Goal: Use online tool/utility

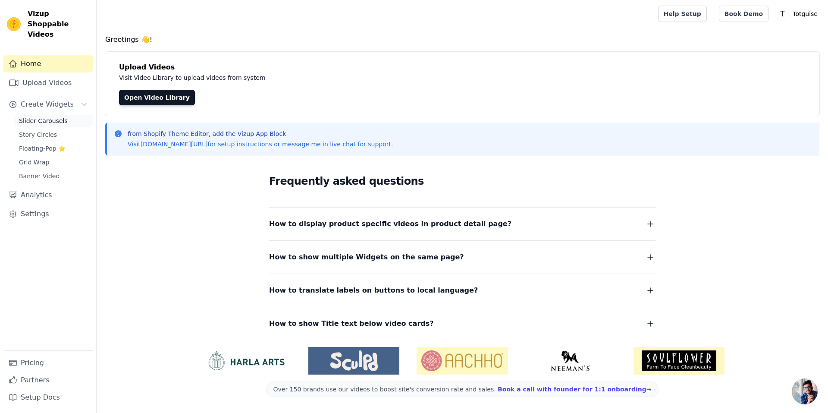
click at [47, 116] on span "Slider Carousels" at bounding box center [43, 120] width 49 height 9
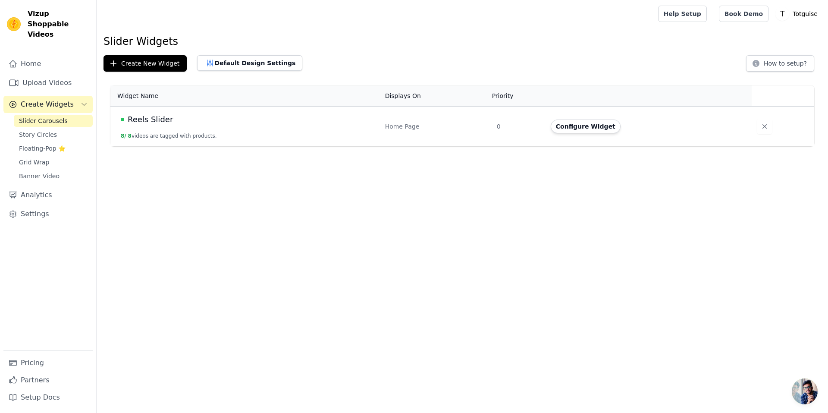
click at [156, 115] on span "Reels Slider" at bounding box center [150, 119] width 45 height 12
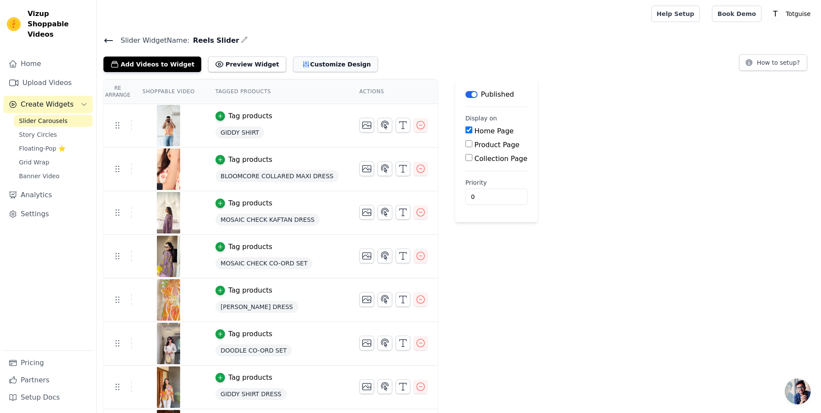
click at [293, 62] on button "Customize Design" at bounding box center [335, 64] width 85 height 16
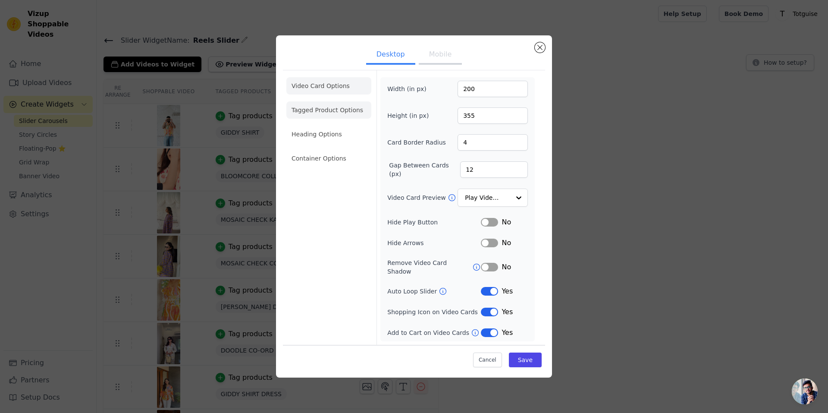
click at [351, 150] on li "Tagged Product Options" at bounding box center [328, 158] width 85 height 17
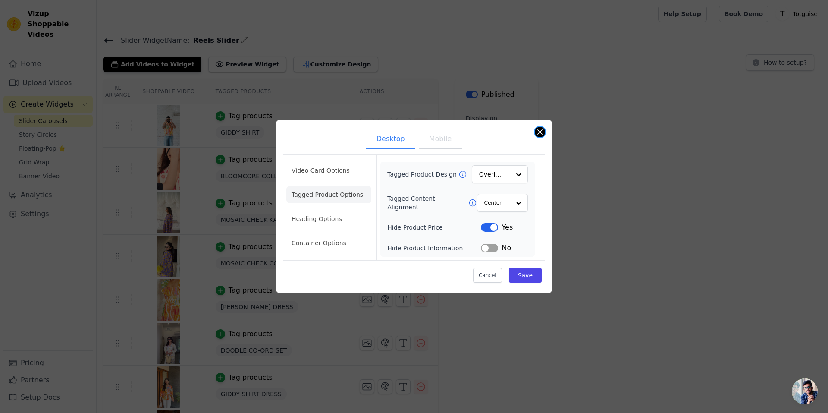
click at [540, 132] on button "Close modal" at bounding box center [540, 132] width 10 height 10
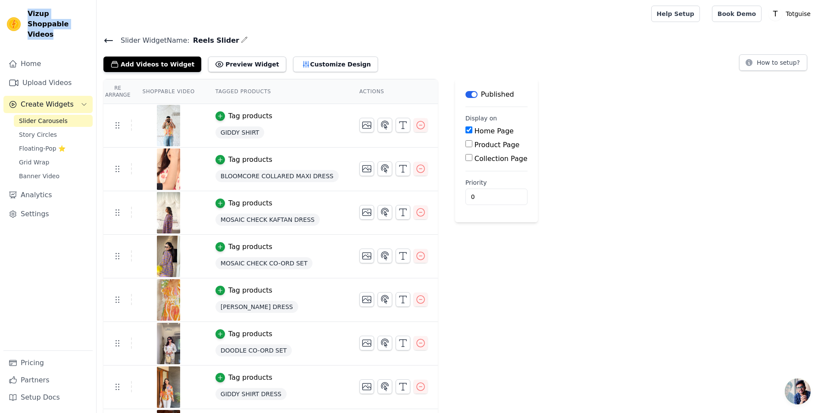
drag, startPoint x: 28, startPoint y: 11, endPoint x: 63, endPoint y: 25, distance: 37.7
click at [63, 25] on span "Vizup Shoppable Videos" at bounding box center [59, 24] width 62 height 31
copy span "Vizup Shoppable Videos"
